Goal: Navigation & Orientation: Find specific page/section

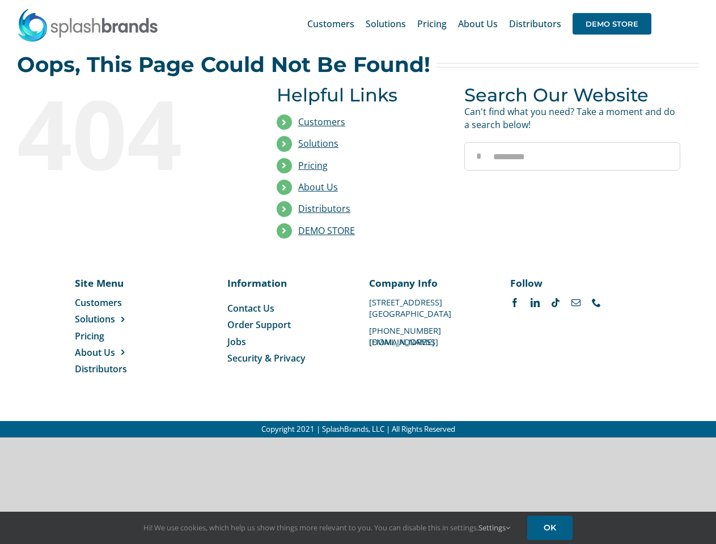
click at [358, 219] on li "Distributors" at bounding box center [362, 209] width 171 height 22
click at [647, 0] on div "Search for: * Customers Solutions Stores New Hire Kits Manufacturing Store Mark…" at bounding box center [358, 24] width 682 height 48
click at [612, 24] on span "DEMO STORE" at bounding box center [611, 24] width 79 height 22
click at [326, 231] on link "DEMO STORE" at bounding box center [326, 230] width 57 height 12
click at [113, 319] on span "Solutions" at bounding box center [95, 319] width 40 height 12
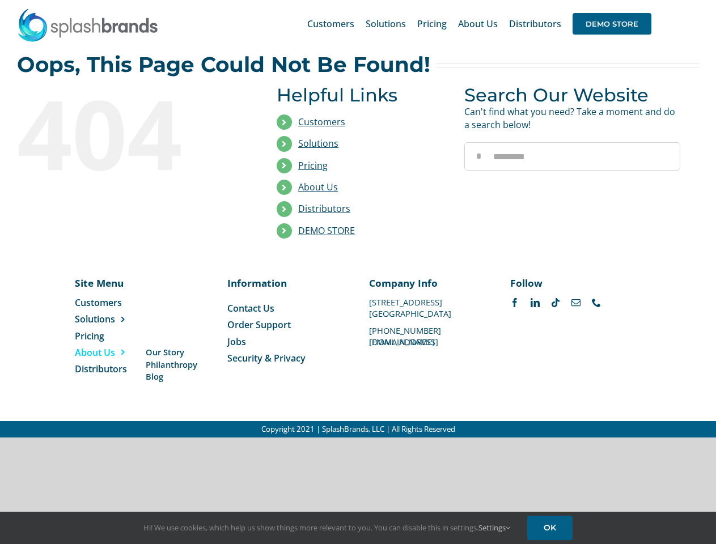
click at [113, 353] on span "About Us" at bounding box center [95, 352] width 40 height 12
click at [495, 528] on link "Settings" at bounding box center [494, 528] width 32 height 10
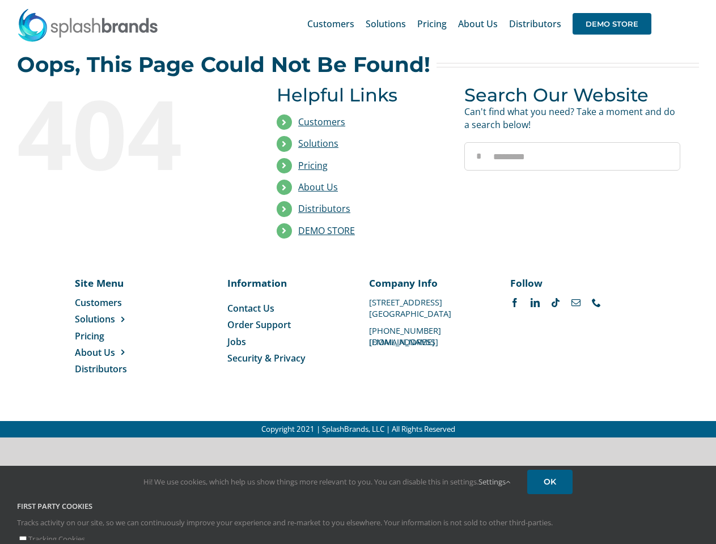
click at [551, 528] on div "First Party Cookies Tracks activity on our site, so we can continuously improve…" at bounding box center [358, 523] width 699 height 44
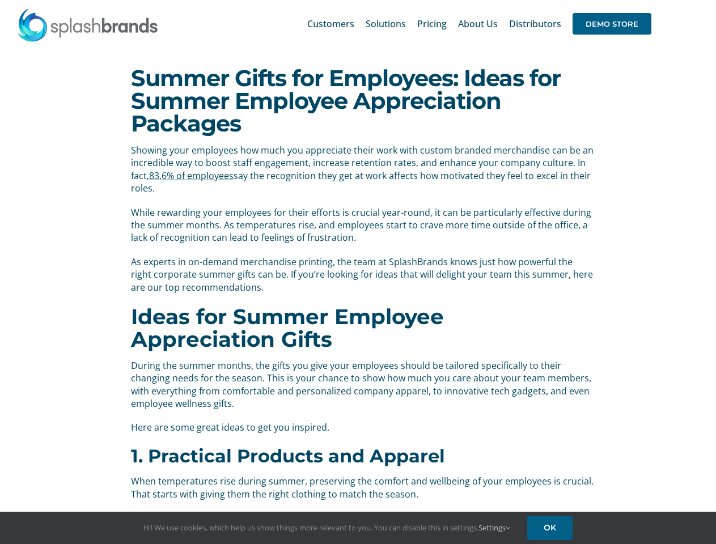
click at [358, 272] on p "As experts in on-demand merchandise printing, the team at SplashBrands knows ju…" at bounding box center [362, 275] width 462 height 38
click at [647, 0] on div "Search for: * Customers Solutions Stores New Hire Kits Manufacturing Store Mark…" at bounding box center [358, 24] width 682 height 48
click at [612, 24] on span "DEMO STORE" at bounding box center [611, 24] width 79 height 22
click at [495, 528] on link "Settings" at bounding box center [494, 528] width 32 height 10
